Goal: Transaction & Acquisition: Purchase product/service

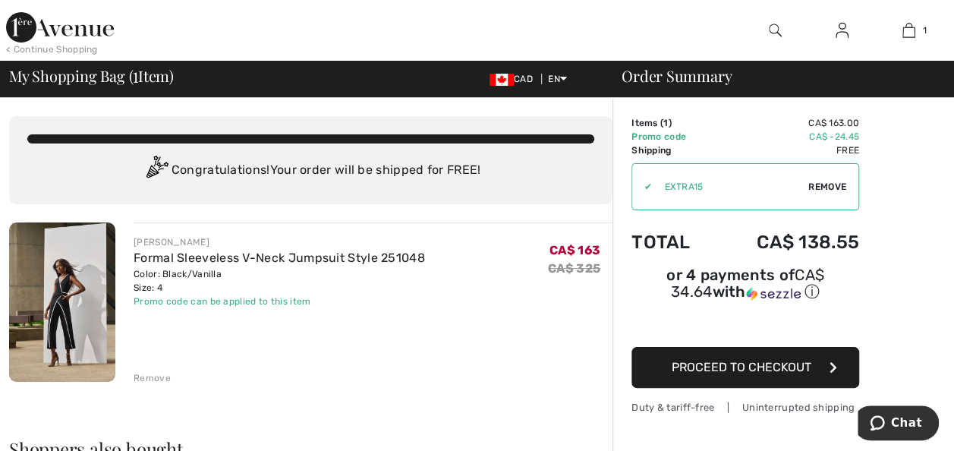
click at [742, 355] on button "Proceed to Checkout" at bounding box center [745, 367] width 228 height 41
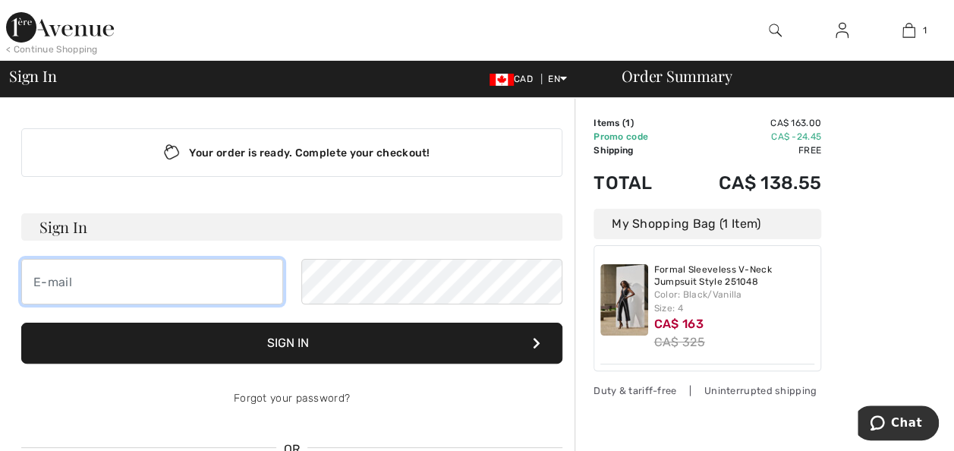
click at [153, 281] on input "email" at bounding box center [152, 282] width 262 height 46
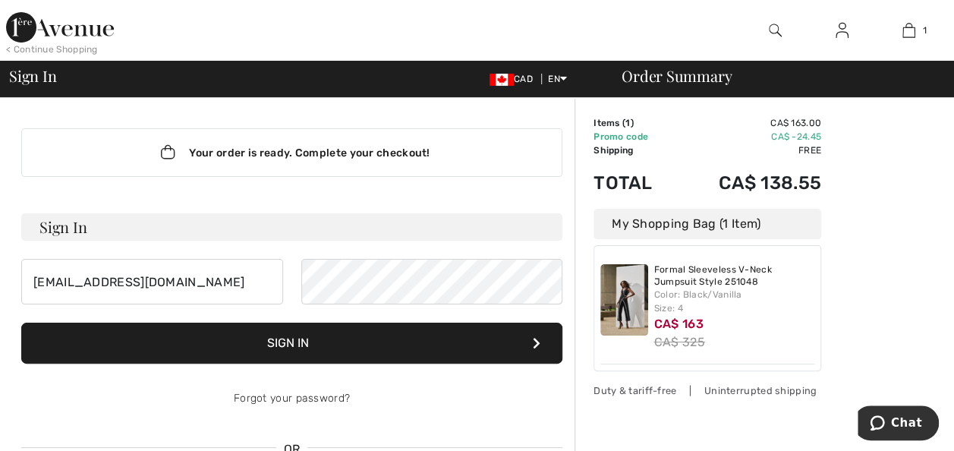
click at [309, 338] on button "Sign In" at bounding box center [291, 342] width 541 height 41
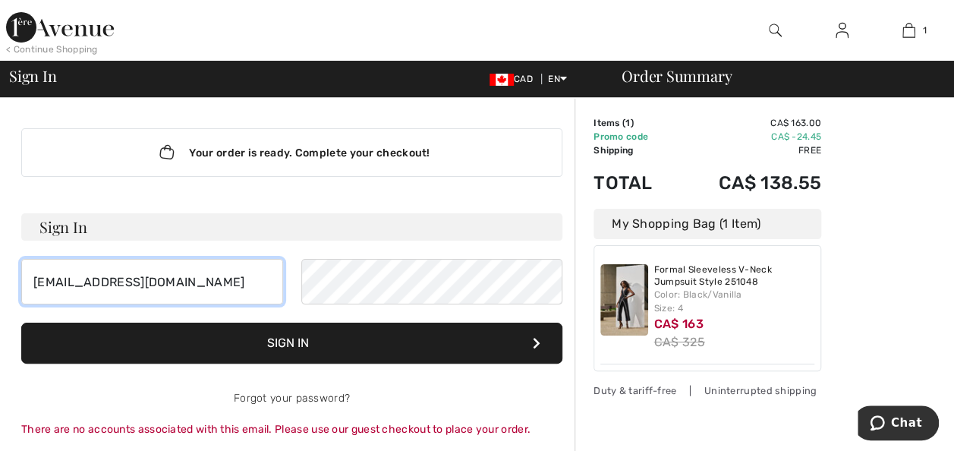
click at [96, 285] on input "manon@cpamoncton.ca" at bounding box center [152, 282] width 262 height 46
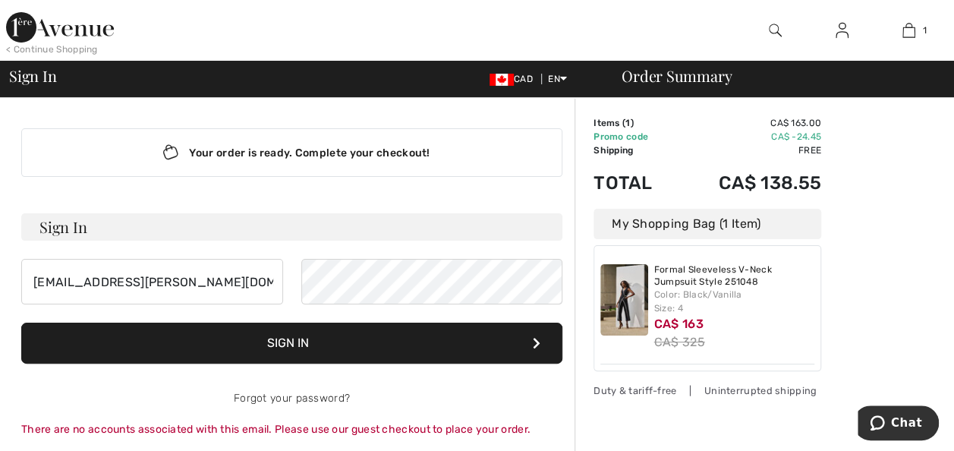
click at [290, 328] on button "Sign In" at bounding box center [291, 342] width 541 height 41
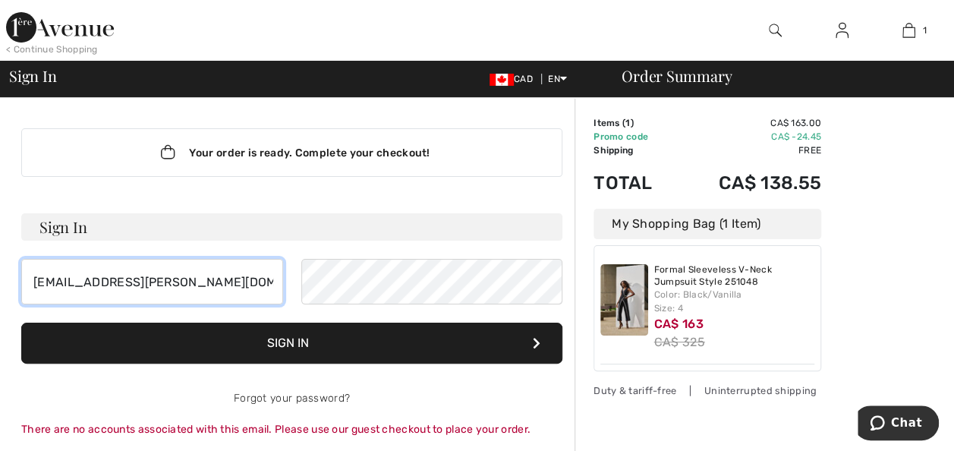
click at [250, 281] on input "manon.melanson@cpamoncton.ca" at bounding box center [152, 282] width 262 height 46
click at [133, 279] on input "manon.melanson@cpamoncton.ca" at bounding box center [152, 282] width 262 height 46
type input "manon@cpamoncton.ca"
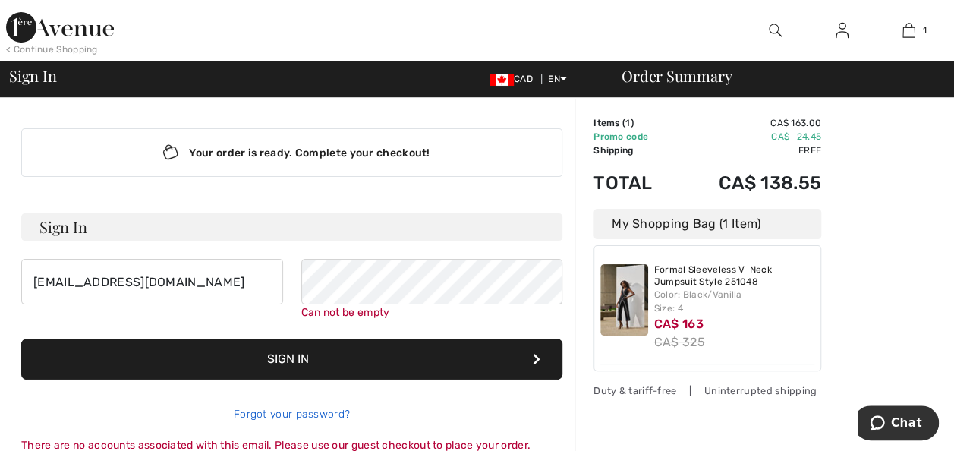
click at [308, 400] on div "Forgot your password?" at bounding box center [291, 414] width 541 height 46
click at [302, 407] on link "Forgot your password?" at bounding box center [292, 413] width 116 height 13
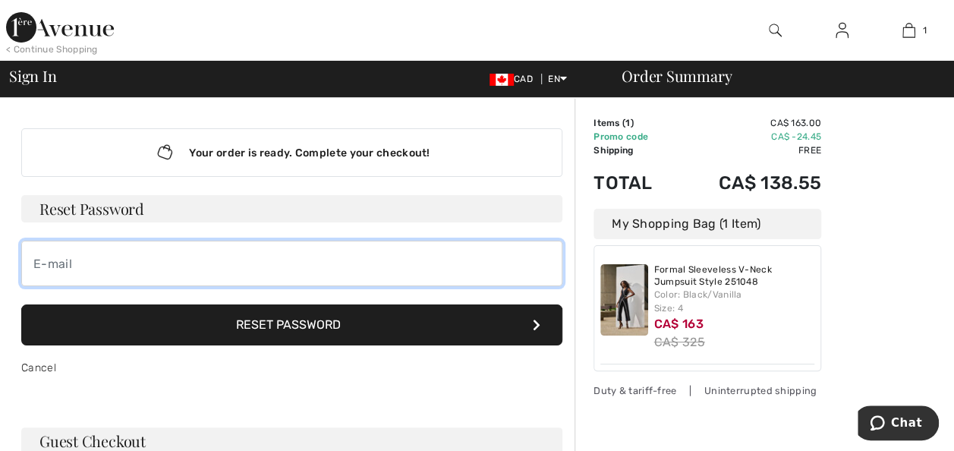
click at [130, 258] on input "email" at bounding box center [291, 263] width 541 height 46
type input "manon@cpamoncton.ca"
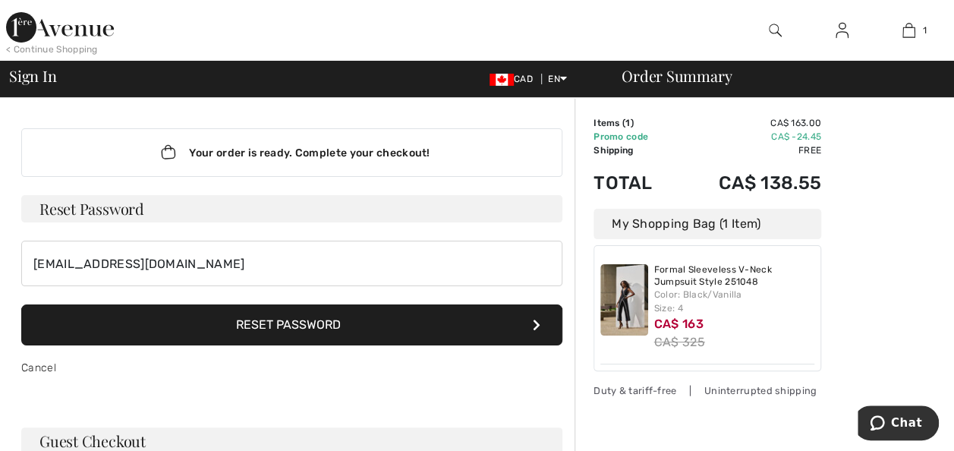
click at [250, 325] on button "Reset Password" at bounding box center [291, 324] width 541 height 41
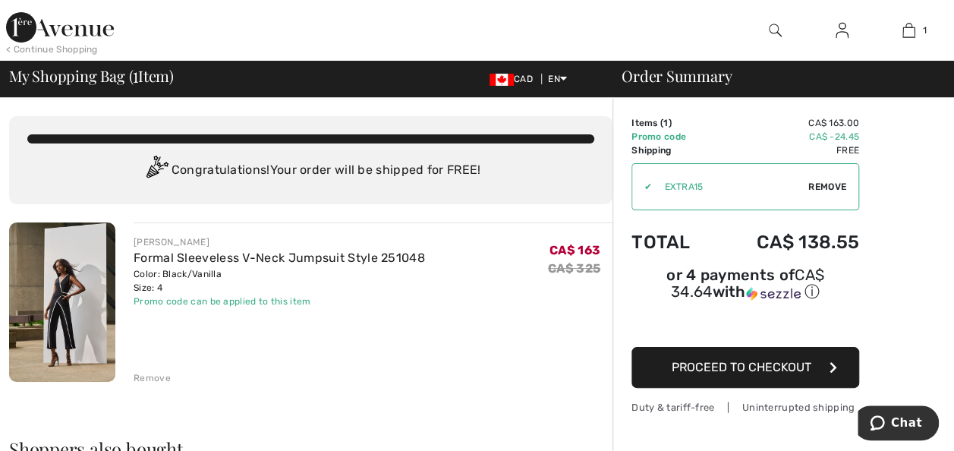
click at [495, 80] on img at bounding box center [501, 80] width 24 height 12
